Goal: Transaction & Acquisition: Purchase product/service

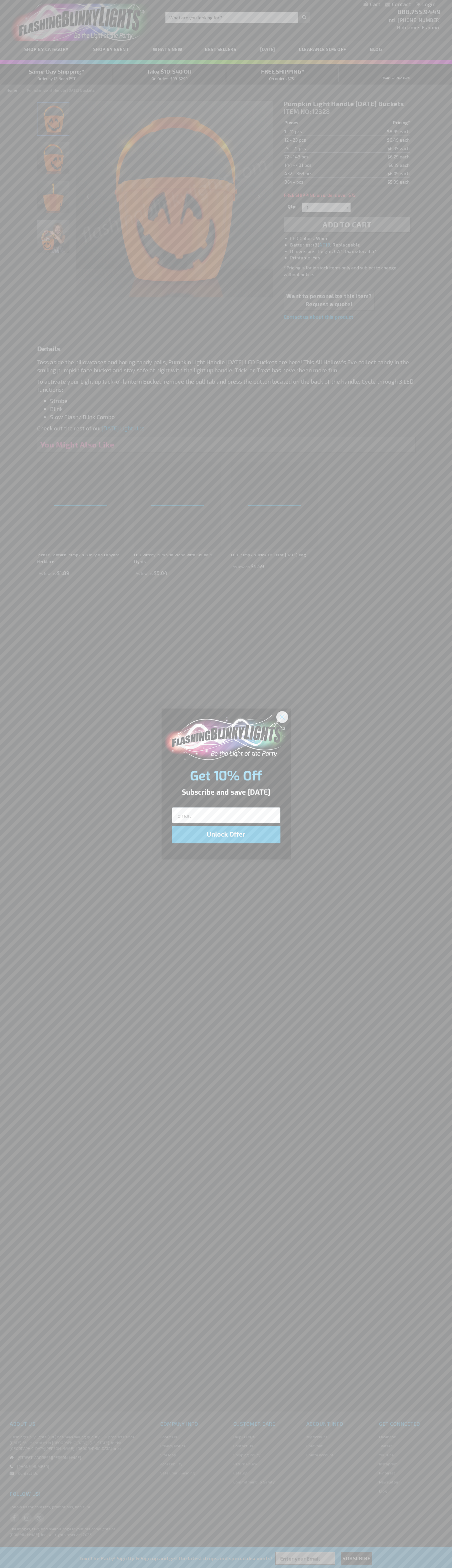
click at [282, 716] on icon "Close dialog" at bounding box center [281, 716] width 5 height 5
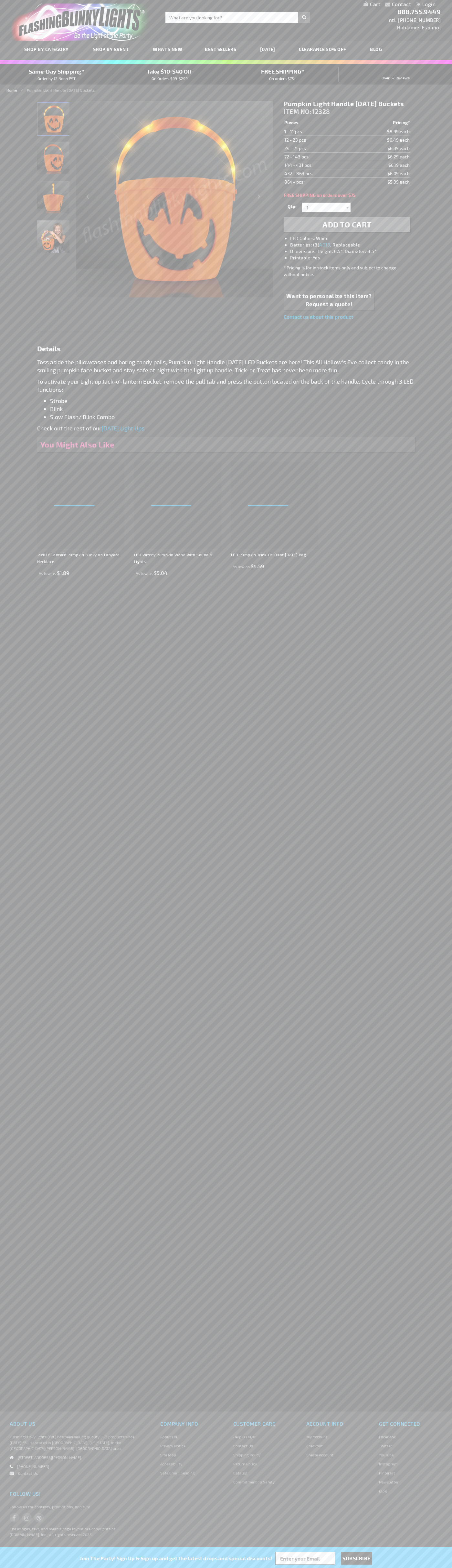
click at [347, 229] on span "Add to Cart" at bounding box center [347, 224] width 49 height 10
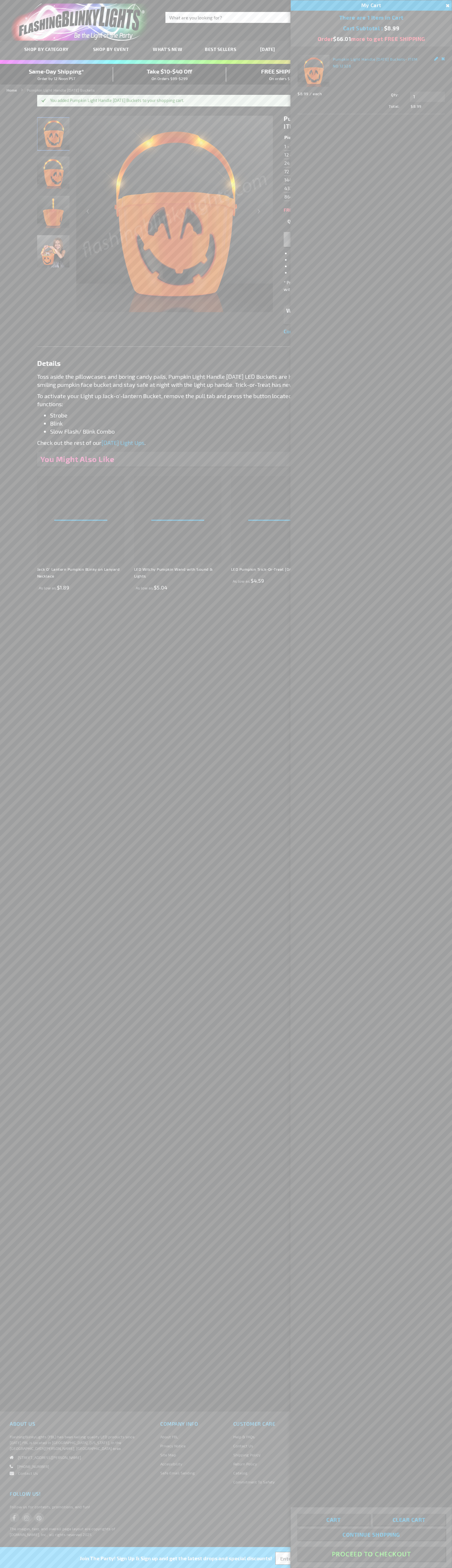
click at [371, 1554] on button "Proceed To Checkout" at bounding box center [371, 1553] width 148 height 15
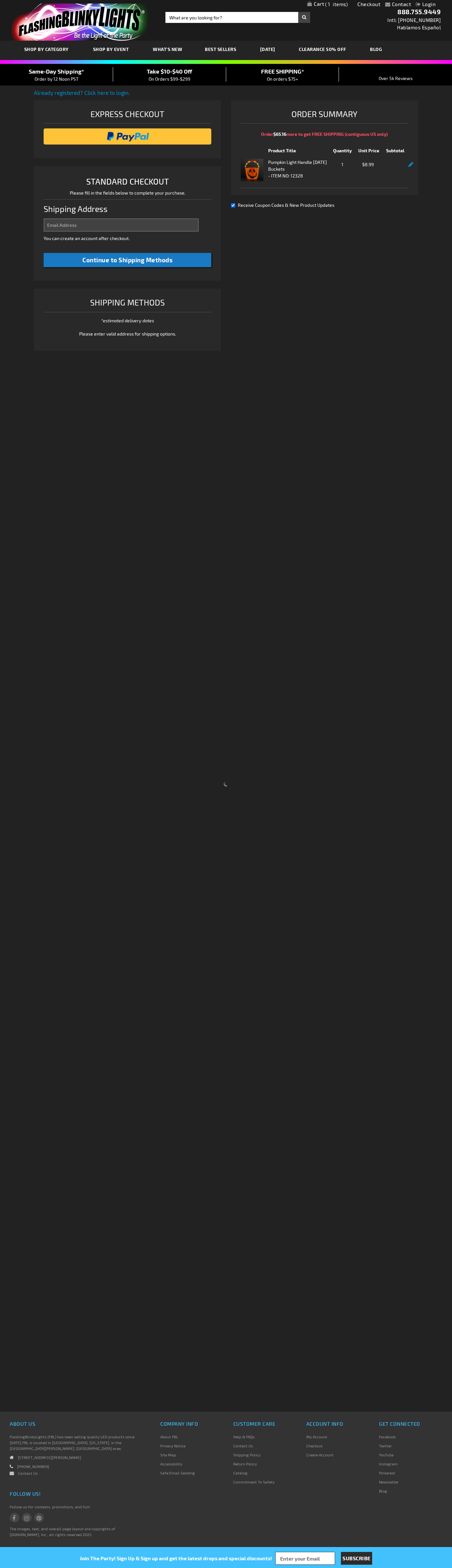
select select "US"
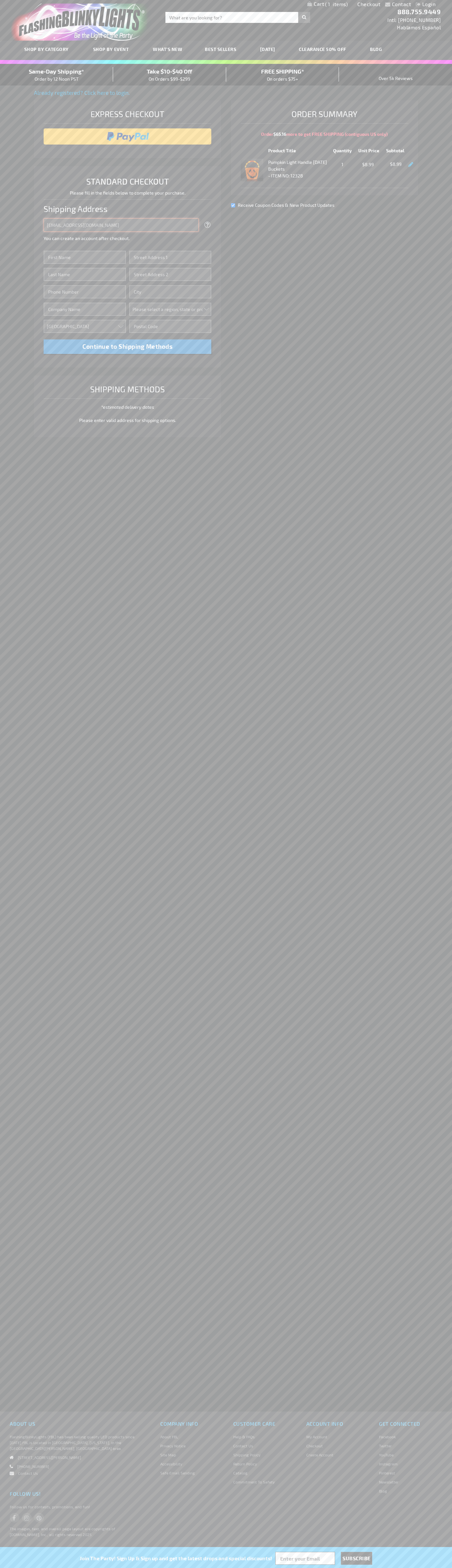
type input "johnsmith005@storebotmail.joonix.net"
type input "John"
type input "2590 Pearl Street"
type input "First floor"
type input "boulder"
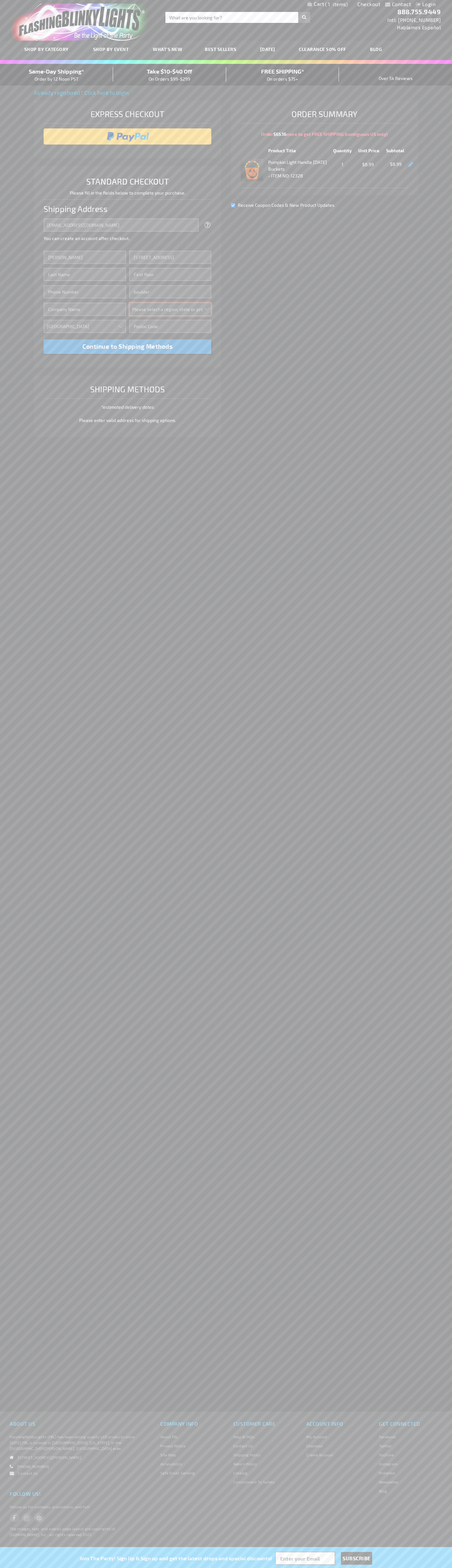
select select "13"
type input "80302"
type input "Smith"
type input "6502530000"
type input "John Smith"
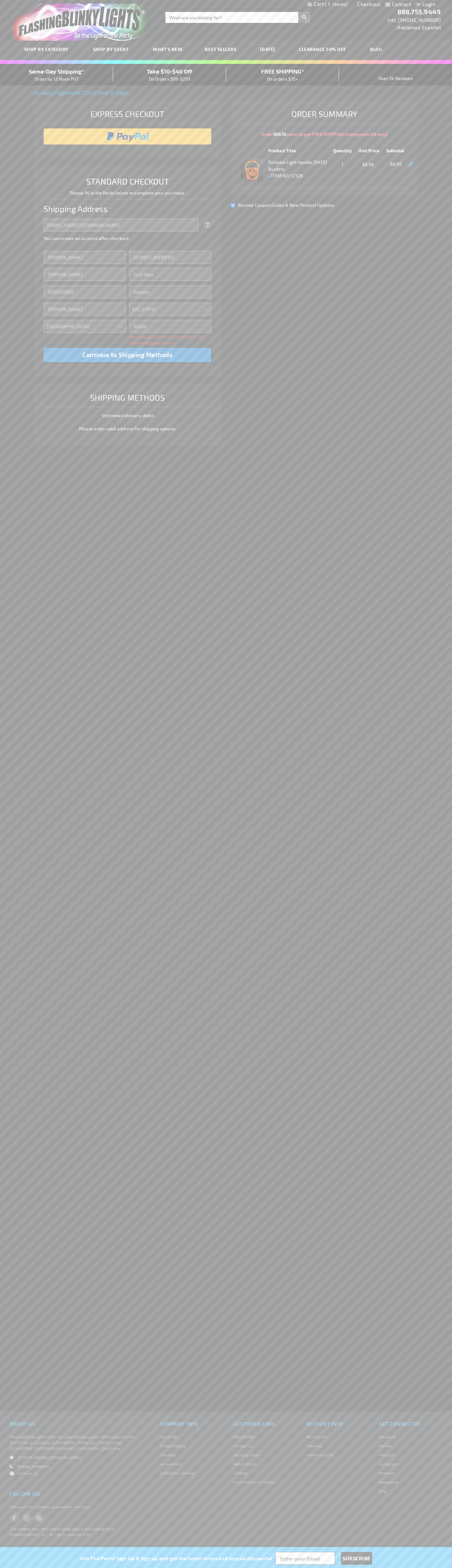
click at [57, 74] on div "Same-Day Shipping* Order by 12 Noon PST" at bounding box center [56, 74] width 113 height 15
click at [127, 136] on input "image" at bounding box center [127, 136] width 162 height 13
